Goal: Information Seeking & Learning: Check status

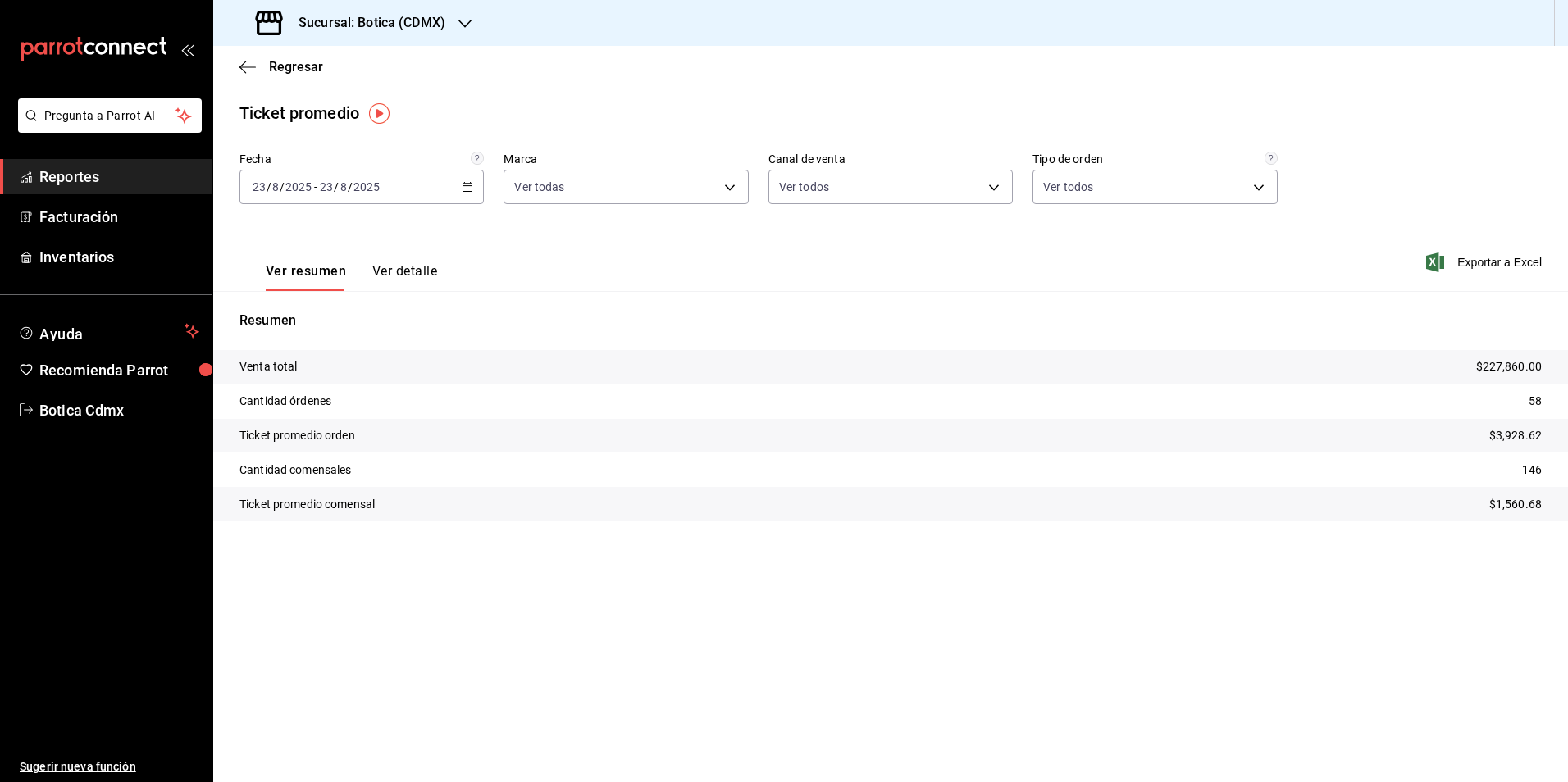
click at [310, 64] on span "Regresar" at bounding box center [296, 67] width 54 height 15
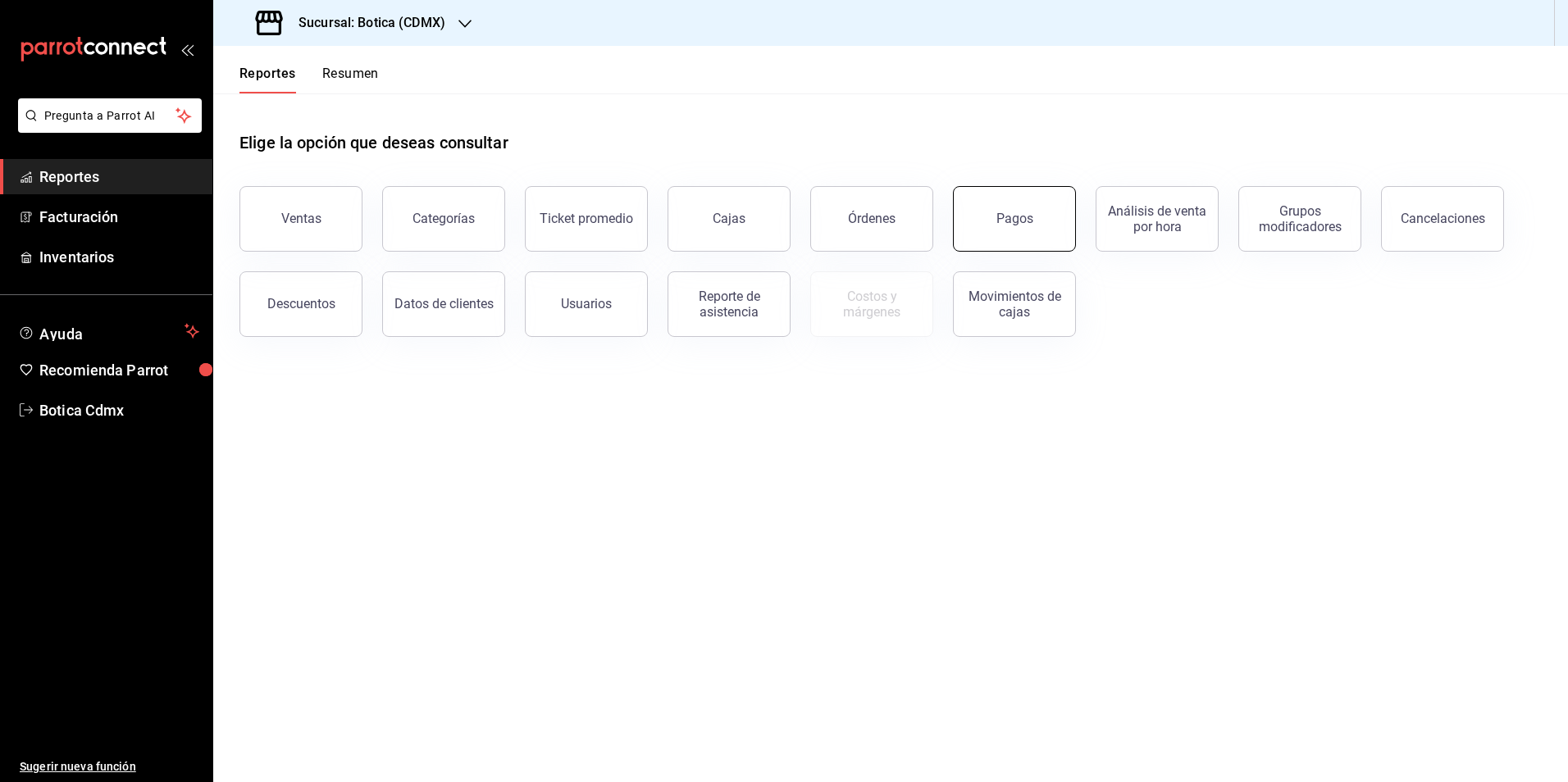
click at [1011, 224] on div "Pagos" at bounding box center [1014, 218] width 37 height 15
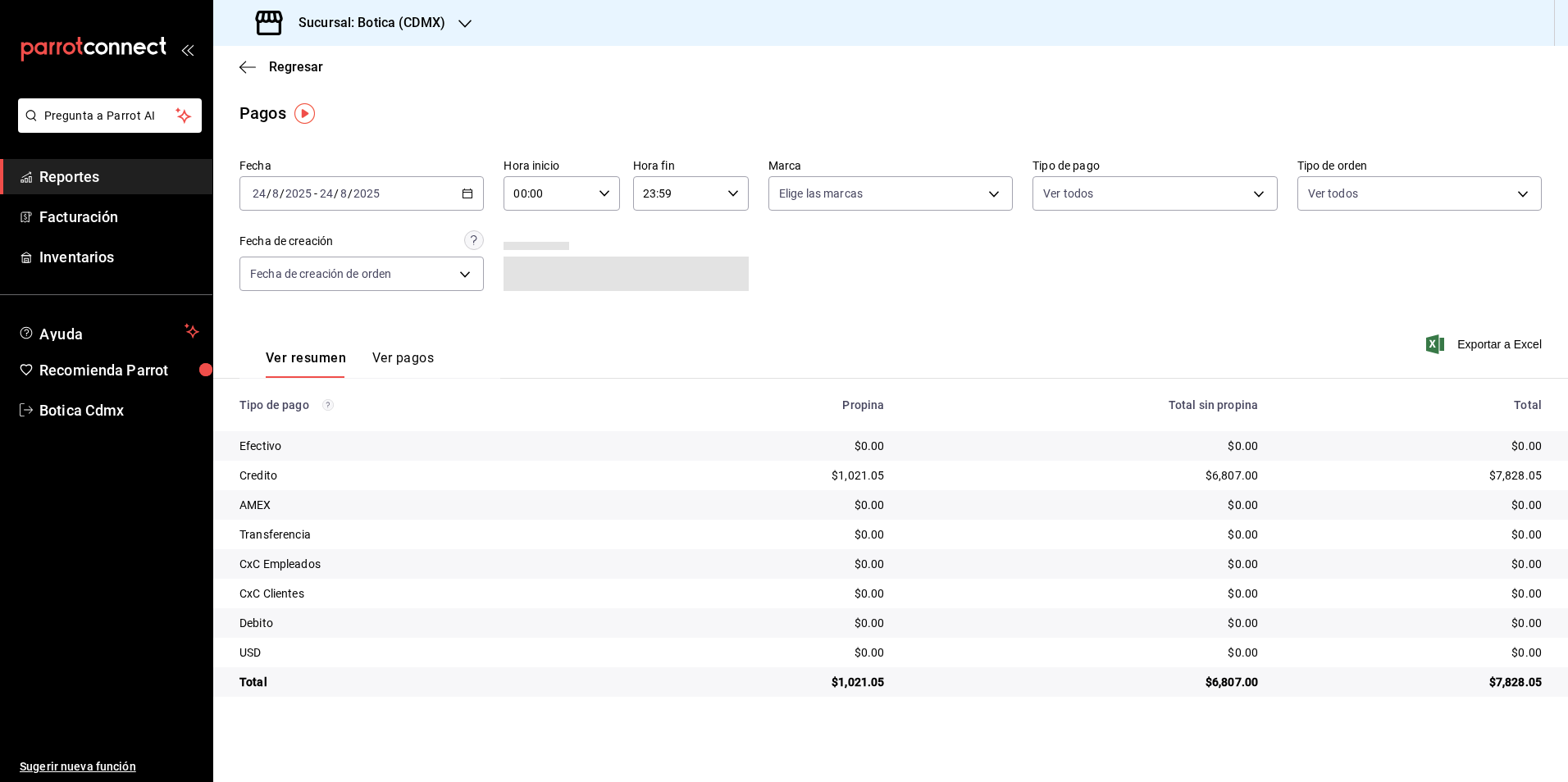
click at [530, 194] on input "00:00" at bounding box center [548, 193] width 88 height 32
click at [533, 314] on span "02" at bounding box center [533, 314] width 32 height 13
type input "02:00"
click at [286, 72] on div at bounding box center [784, 391] width 1568 height 782
click at [286, 71] on span "Regresar" at bounding box center [296, 67] width 54 height 15
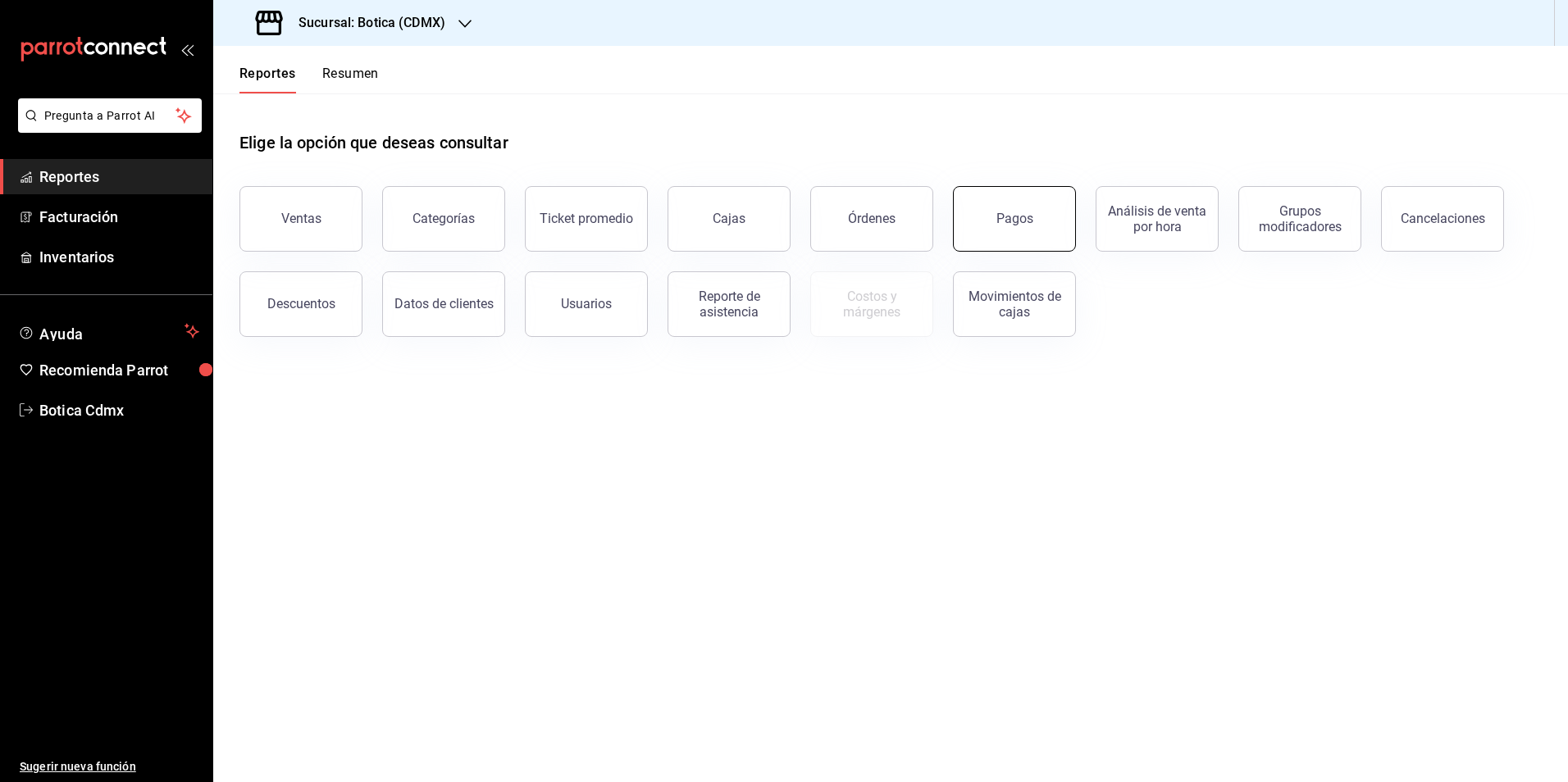
click at [992, 217] on button "Pagos" at bounding box center [1014, 218] width 123 height 66
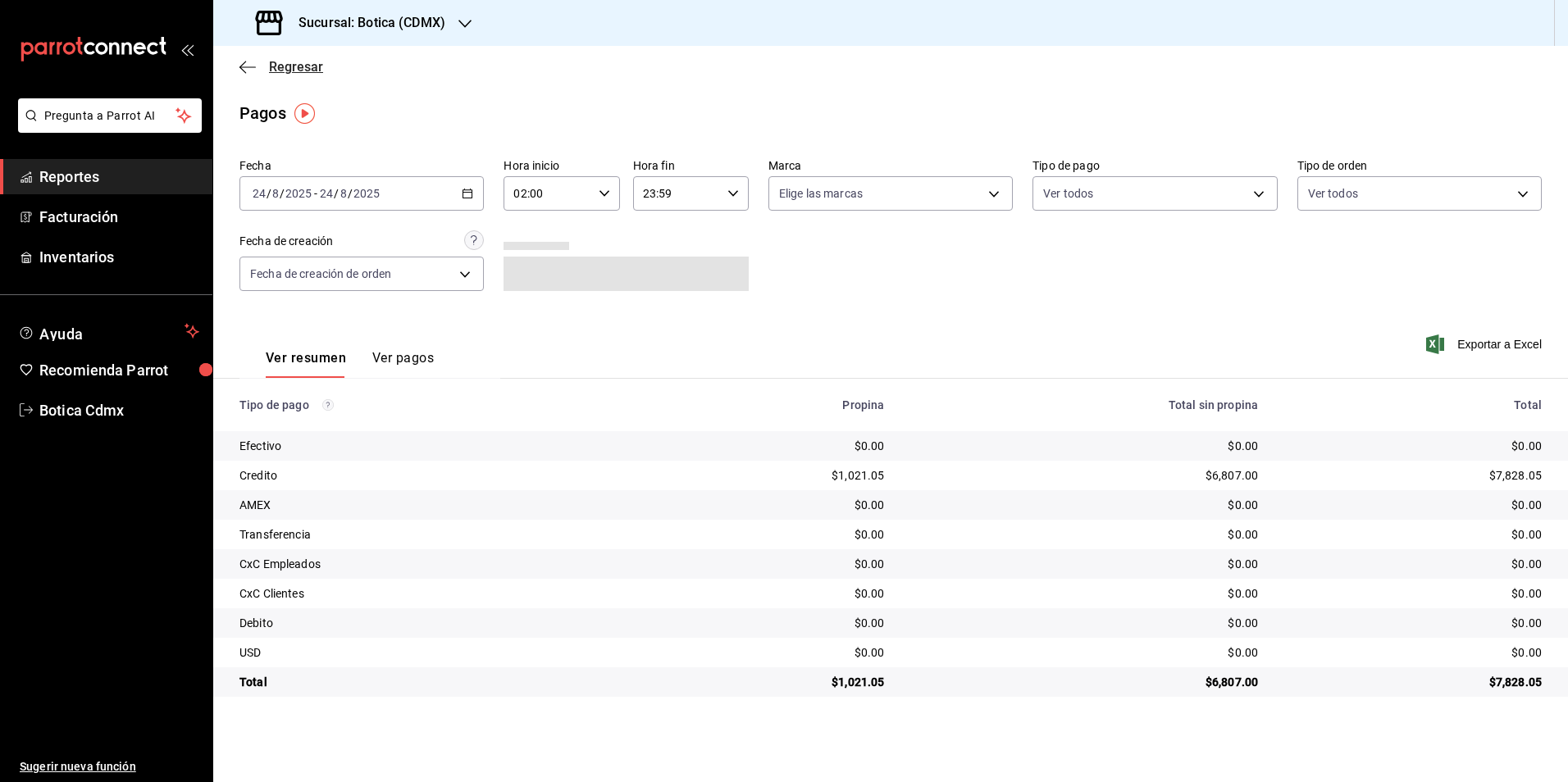
click at [305, 64] on span "Regresar" at bounding box center [296, 67] width 54 height 15
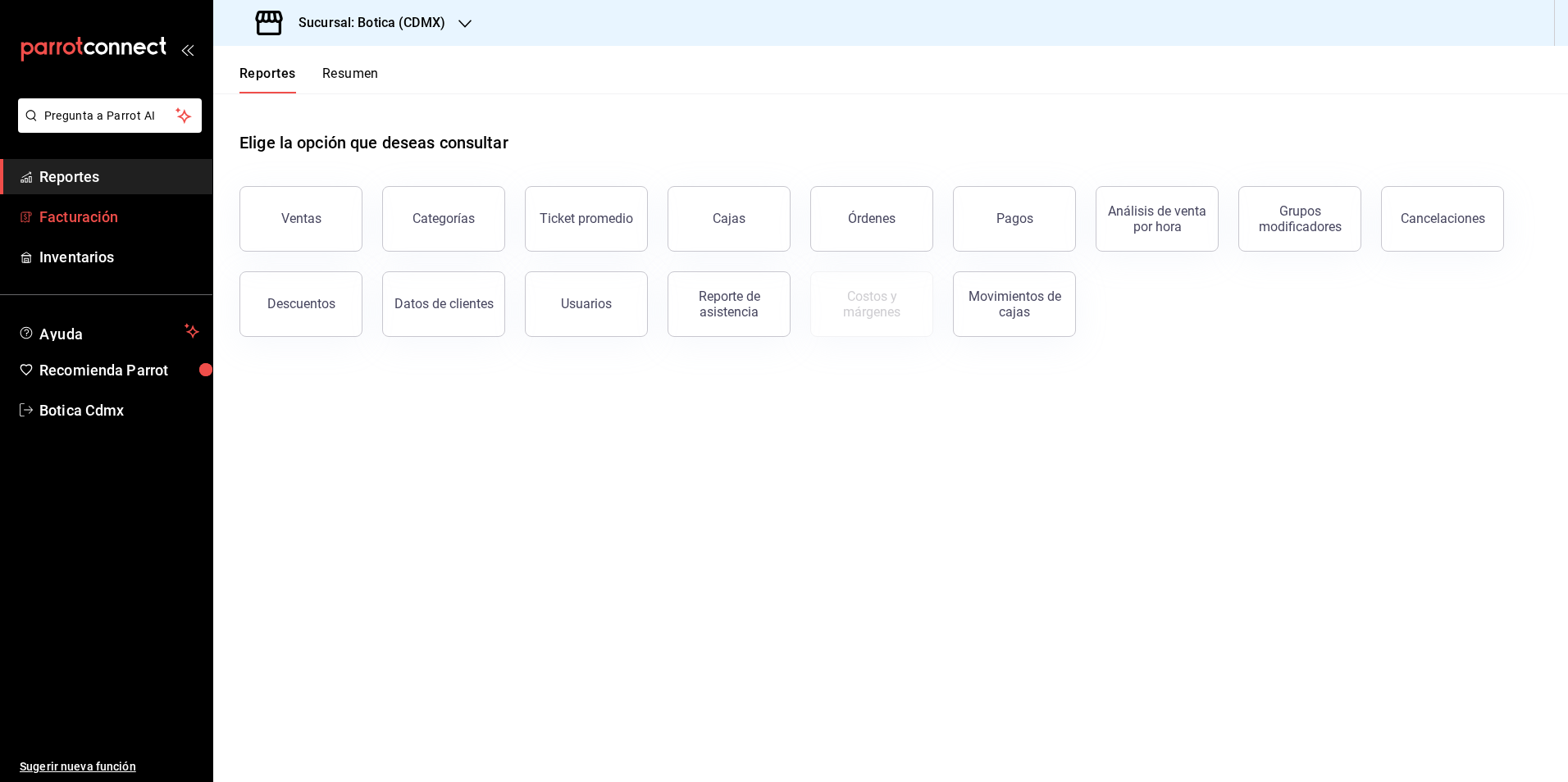
click at [60, 210] on span "Facturación" at bounding box center [120, 217] width 160 height 22
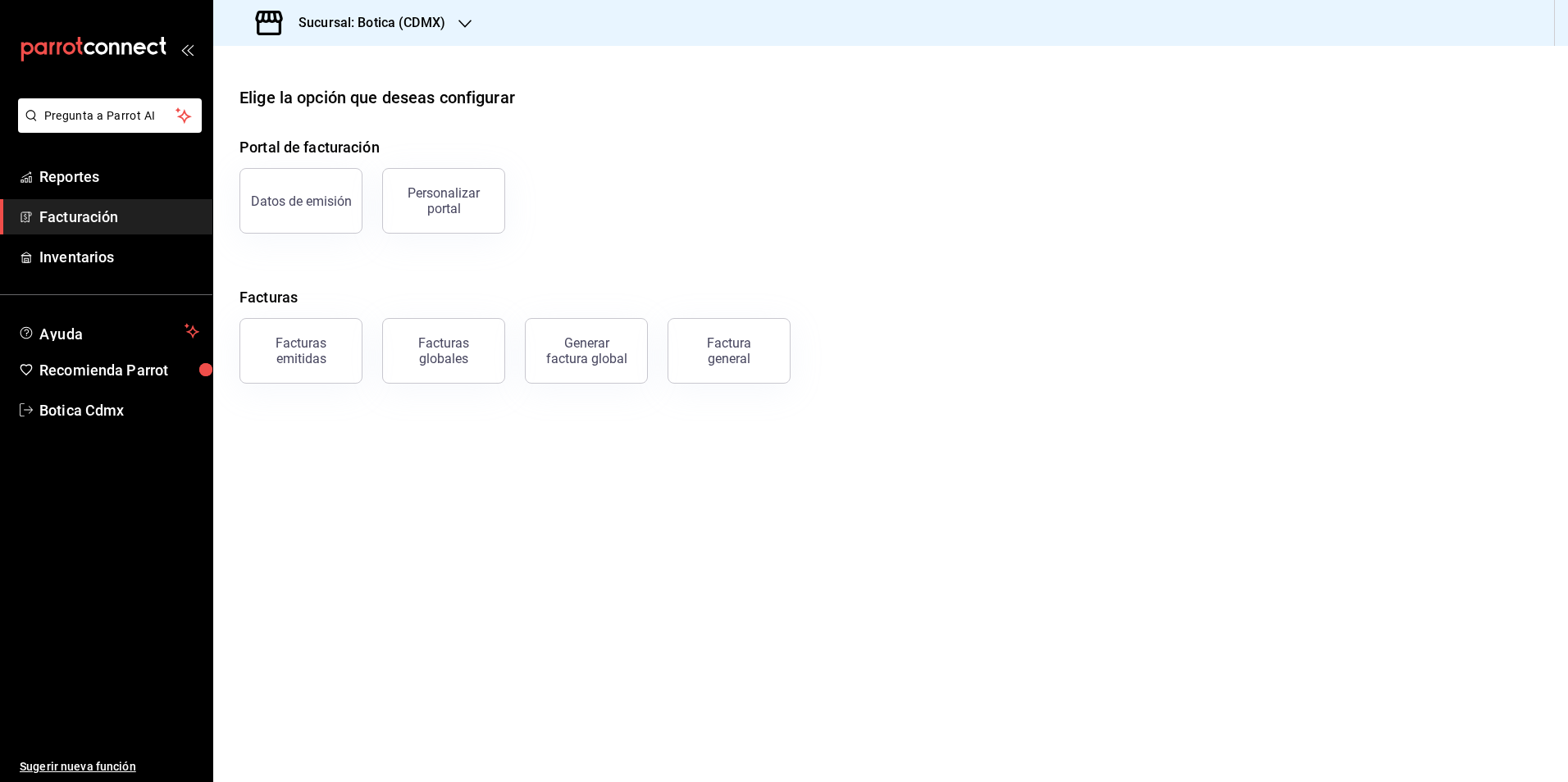
click at [321, 352] on div "Facturas emitidas" at bounding box center [300, 351] width 102 height 31
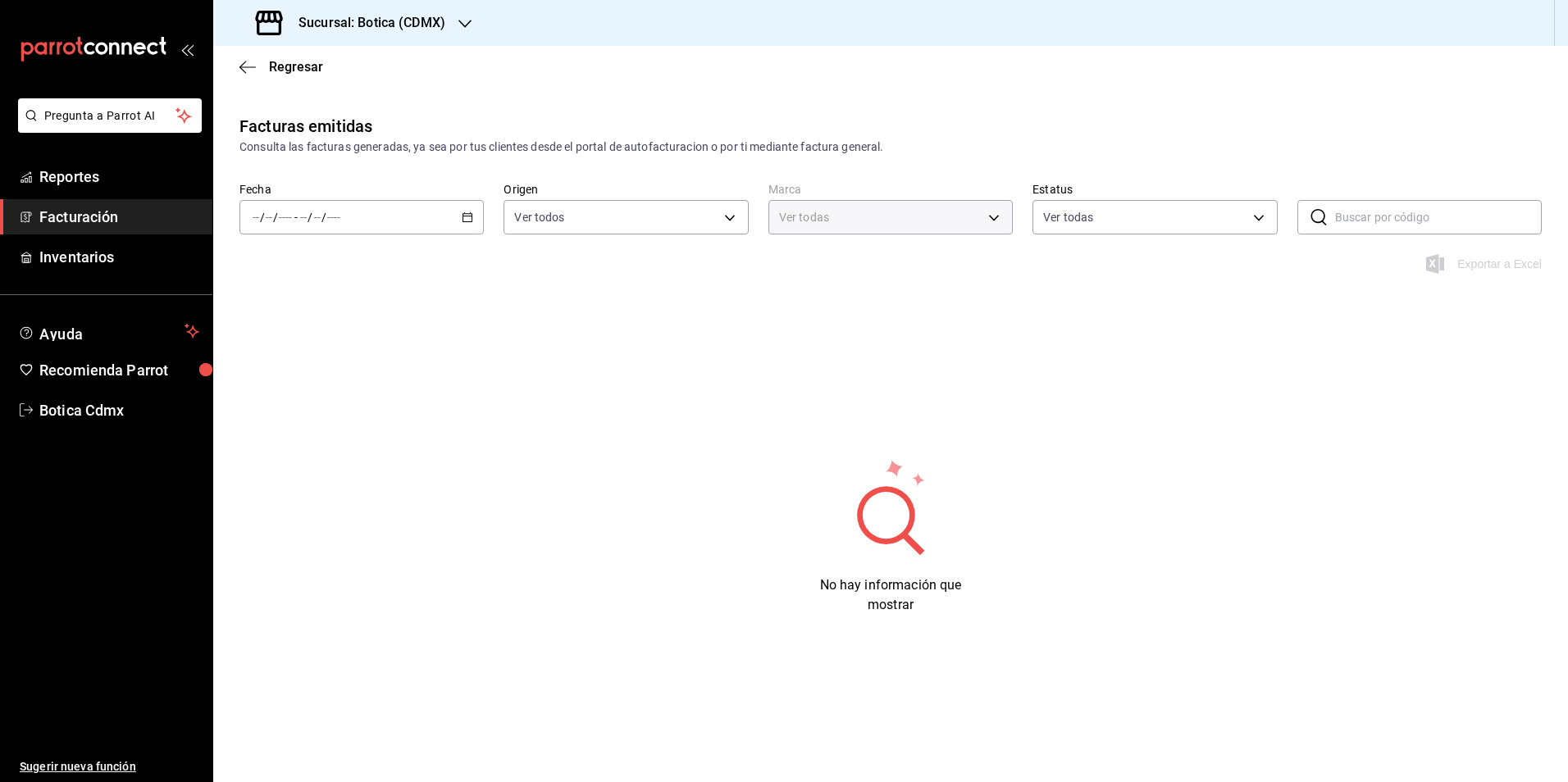
type input "d5352a43-907b-4cea-af89-ed5f283426a2"
click at [465, 218] on icon "button" at bounding box center [467, 217] width 12 height 12
click at [310, 350] on li "Semana actual" at bounding box center [316, 340] width 154 height 37
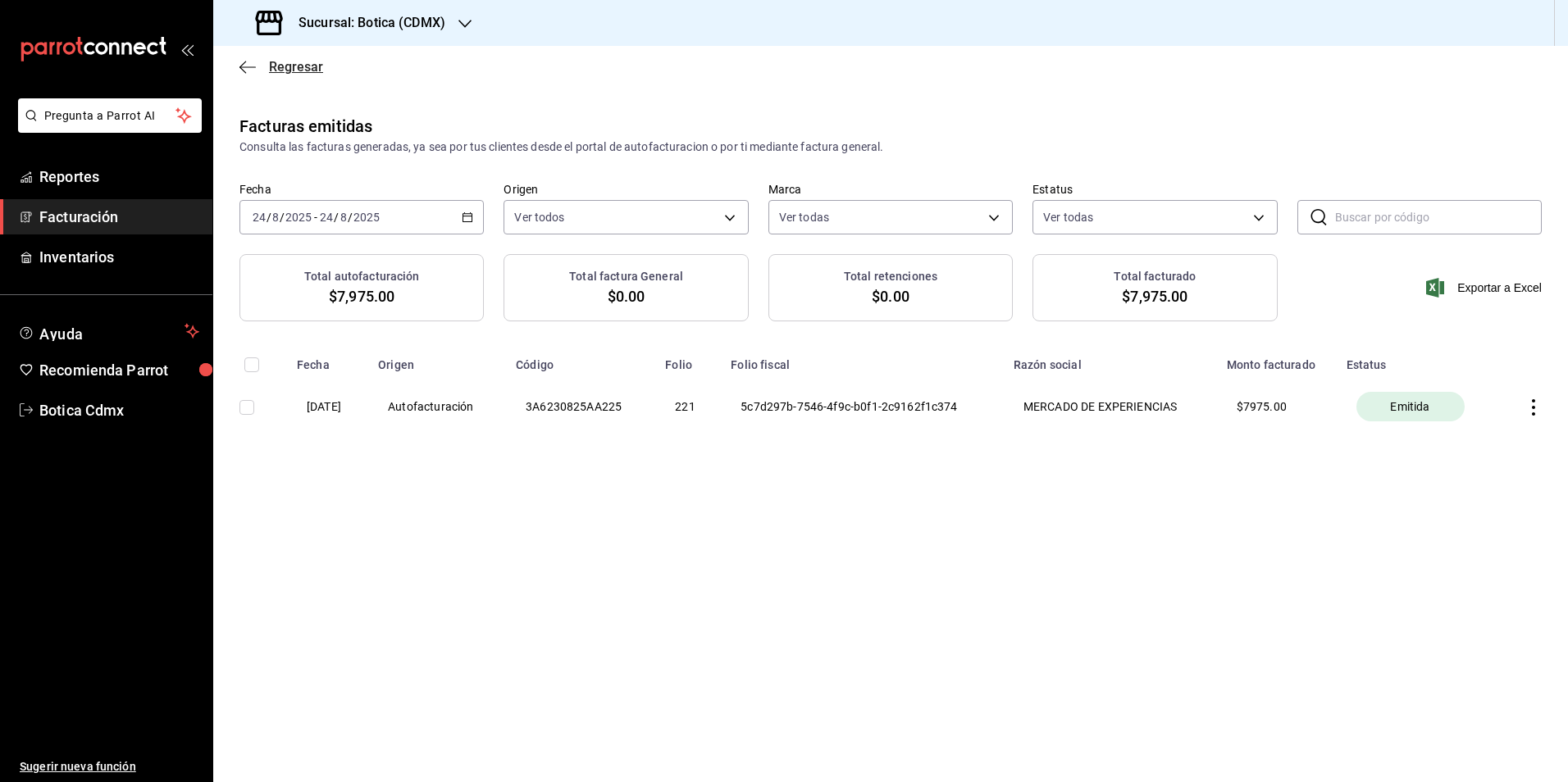
click at [294, 66] on span "Regresar" at bounding box center [296, 67] width 54 height 15
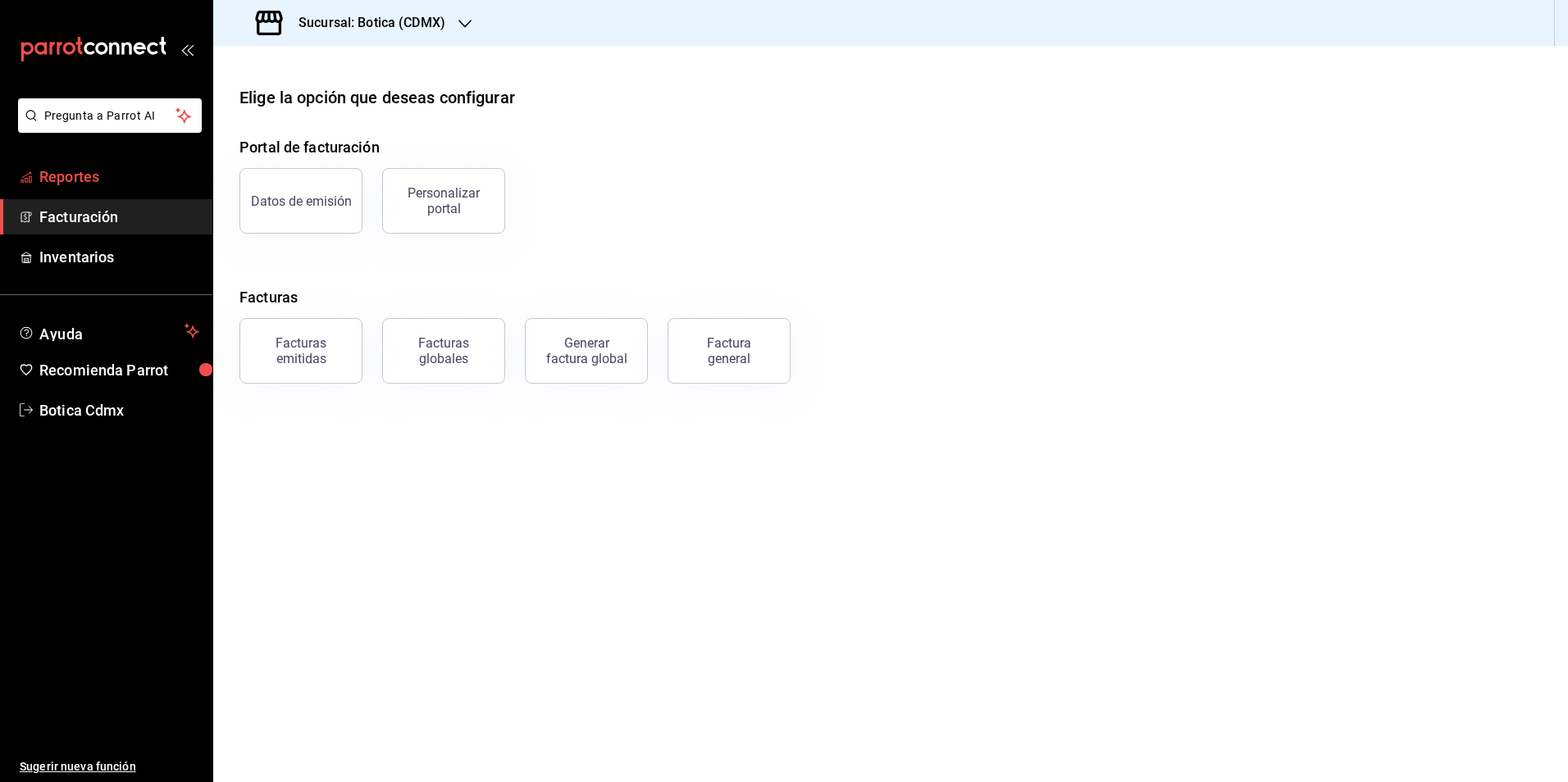
click at [112, 178] on span "Reportes" at bounding box center [120, 176] width 160 height 22
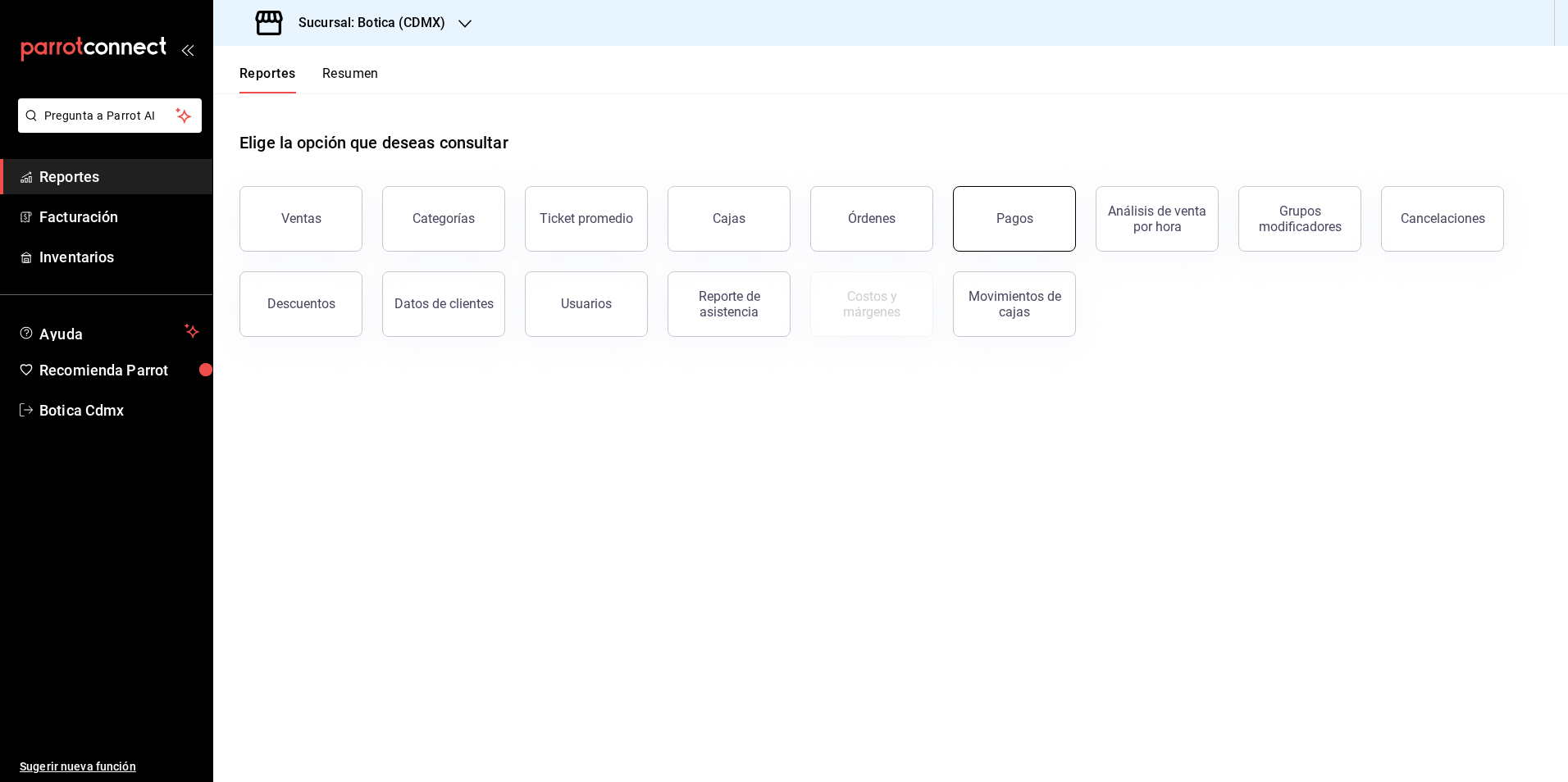
click at [1004, 208] on button "Pagos" at bounding box center [1014, 218] width 123 height 66
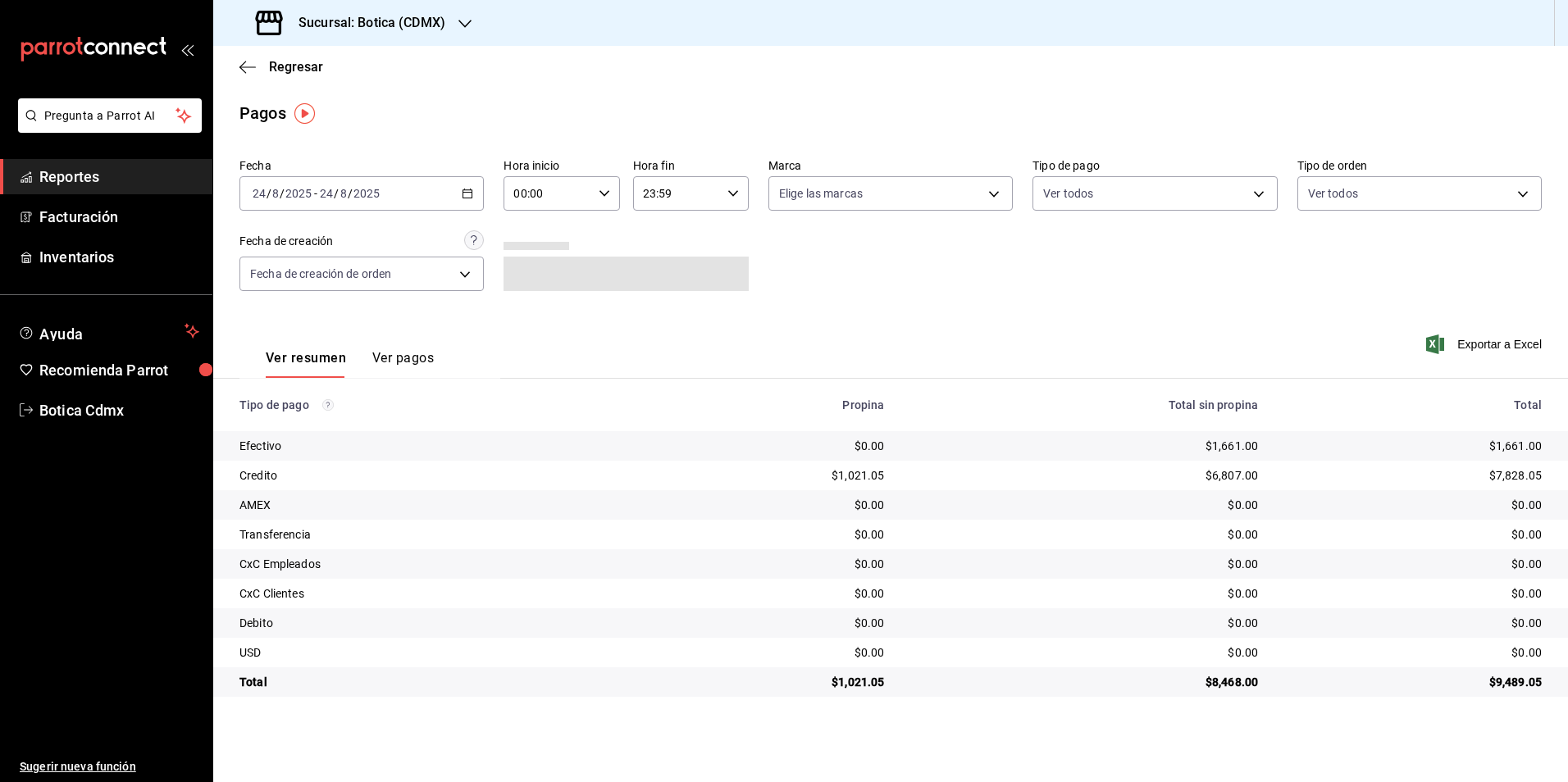
click at [563, 193] on input "00:00" at bounding box center [548, 193] width 88 height 32
click at [539, 313] on span "02" at bounding box center [533, 314] width 32 height 13
type input "02:00"
